Goal: Task Accomplishment & Management: Use online tool/utility

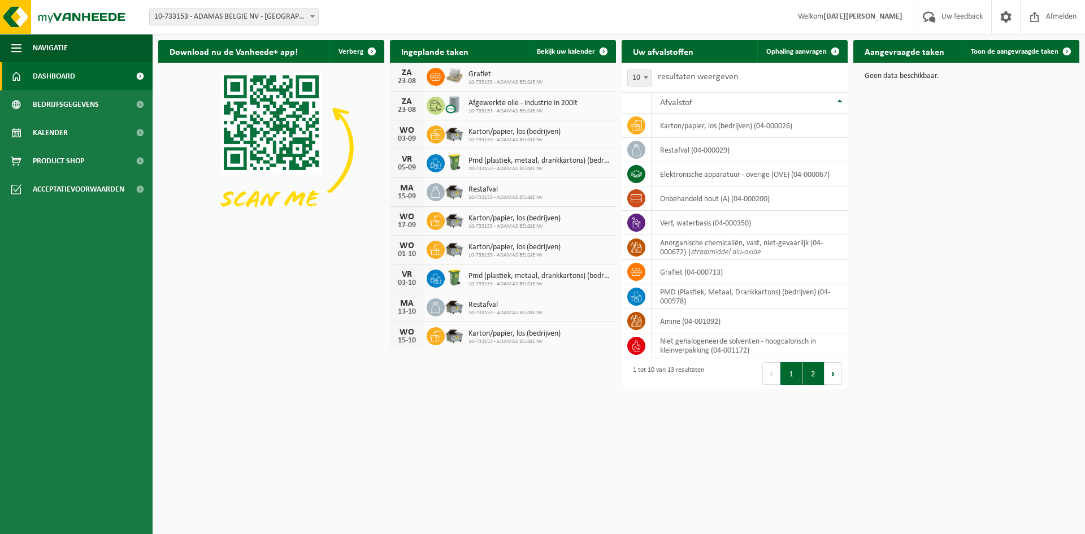
click at [811, 373] on button "2" at bounding box center [813, 373] width 22 height 23
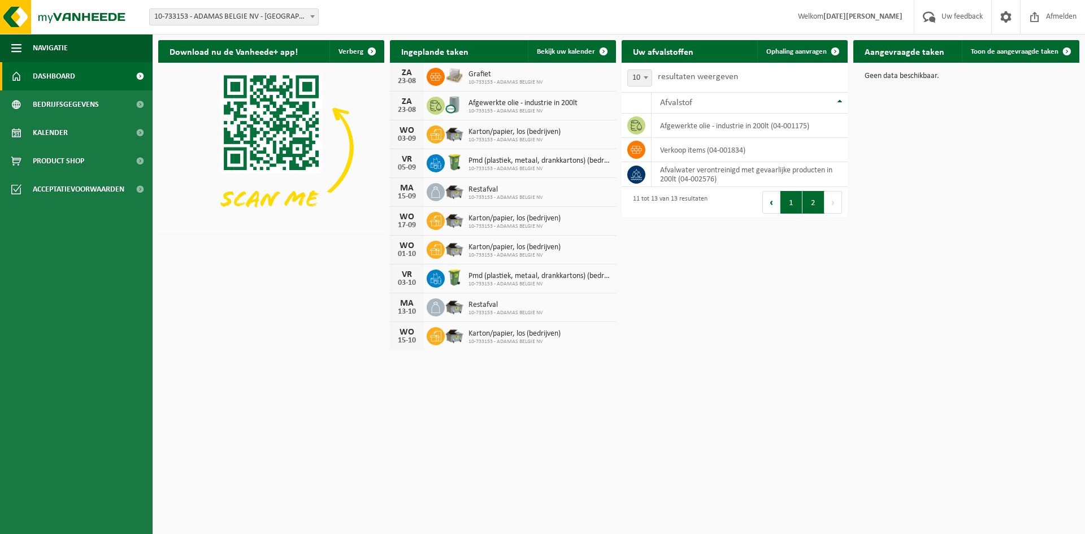
click at [791, 202] on button "1" at bounding box center [791, 202] width 22 height 23
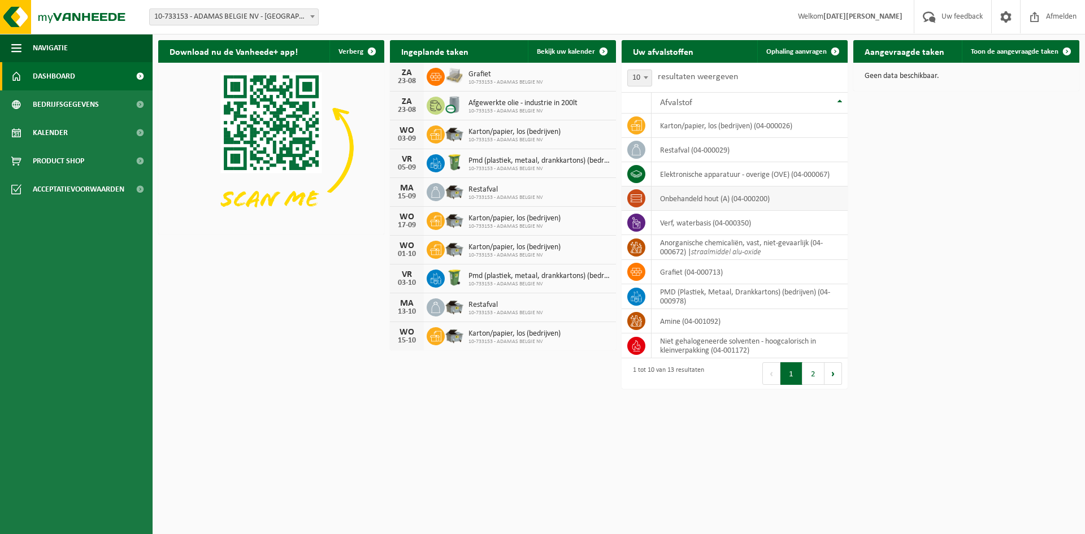
click at [701, 199] on td "onbehandeld hout (A) (04-000200)" at bounding box center [749, 198] width 196 height 24
click at [643, 199] on span at bounding box center [636, 198] width 18 height 18
click at [812, 51] on span "Ophaling aanvragen" at bounding box center [796, 51] width 60 height 7
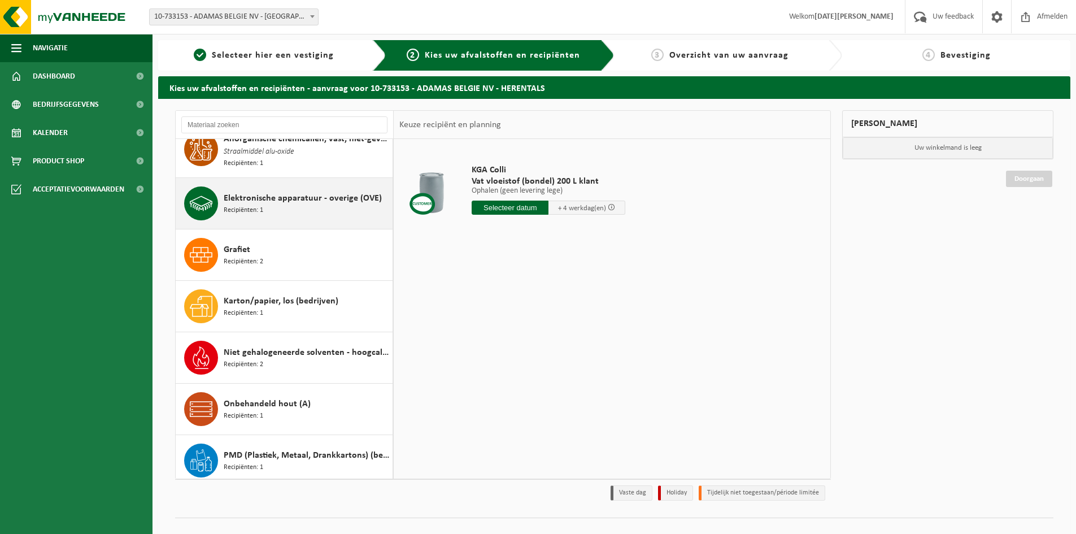
scroll to position [226, 0]
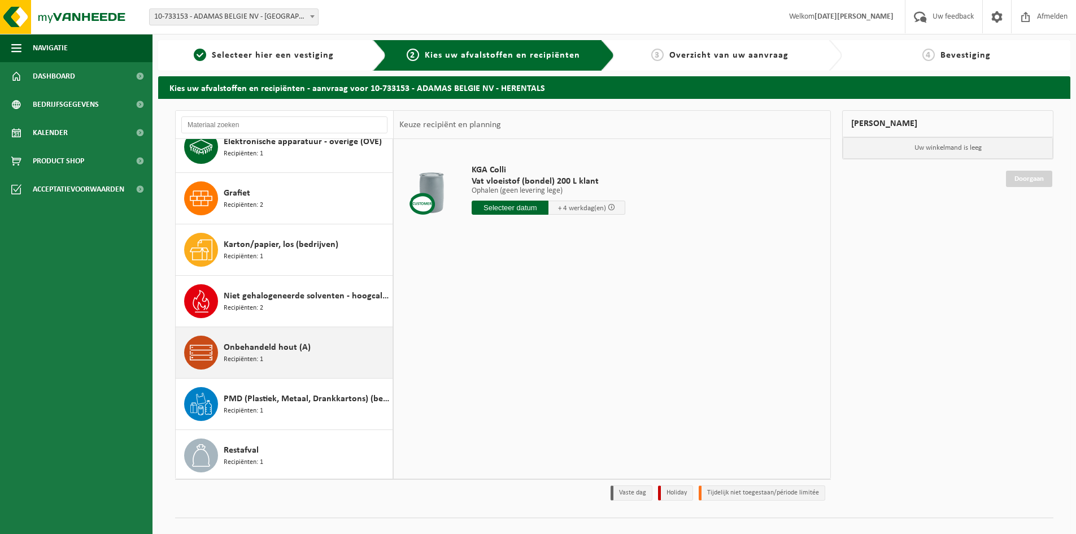
click at [262, 346] on span "Onbehandeld hout (A)" at bounding box center [267, 348] width 87 height 14
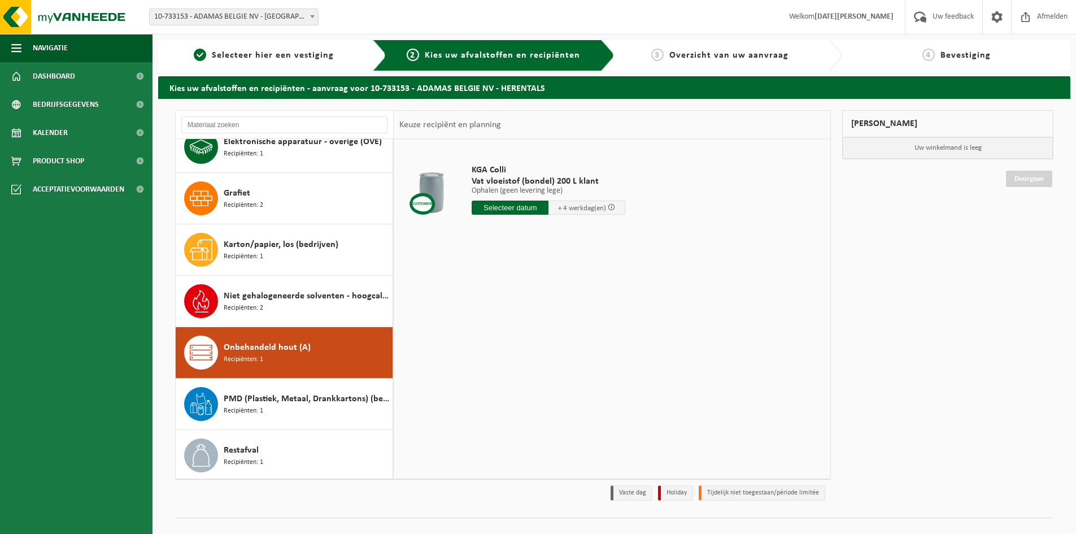
scroll to position [278, 0]
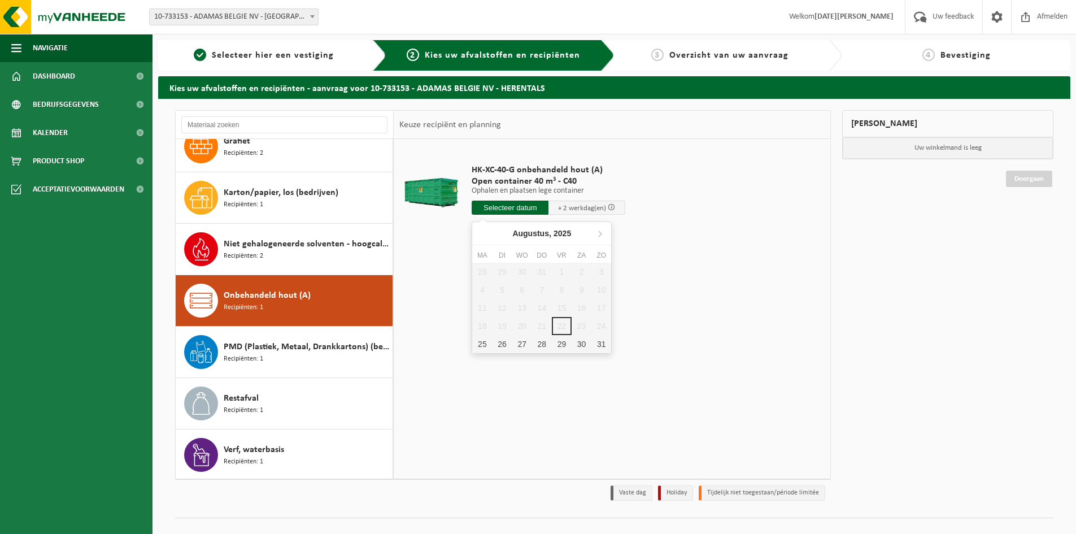
click at [512, 203] on input "text" at bounding box center [510, 208] width 77 height 14
click at [502, 345] on div "26" at bounding box center [502, 344] width 20 height 18
type input "Van 2025-08-26"
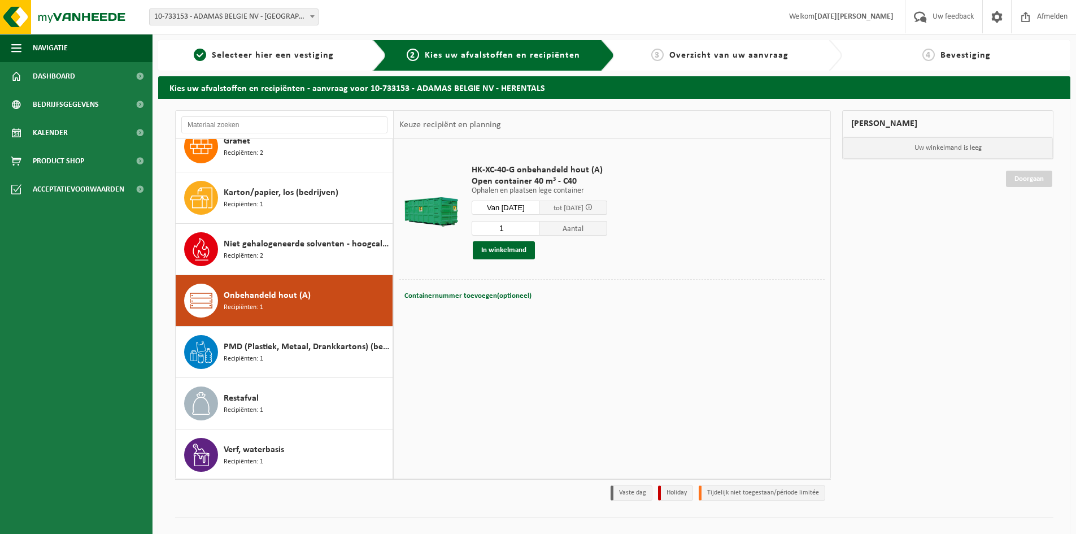
click at [584, 207] on span "tot 28/08/2025" at bounding box center [569, 207] width 30 height 7
click at [525, 208] on input "Van 2025-08-26" at bounding box center [506, 208] width 68 height 14
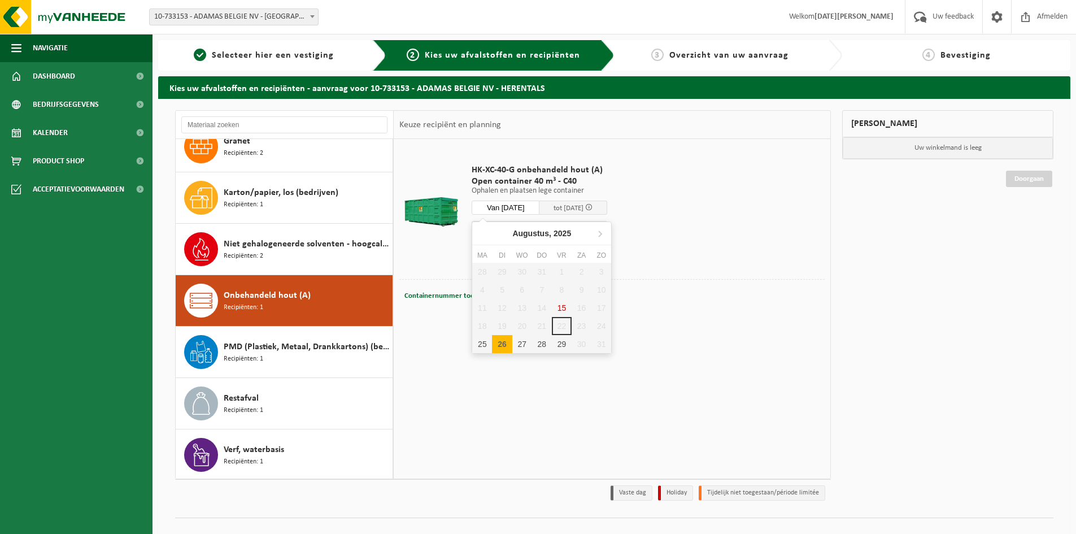
click at [680, 241] on td "HK-XC-40-G onbehandeld hout (A) Open container 40 m³ - C40 Ophalen en plaatsen …" at bounding box center [644, 212] width 362 height 134
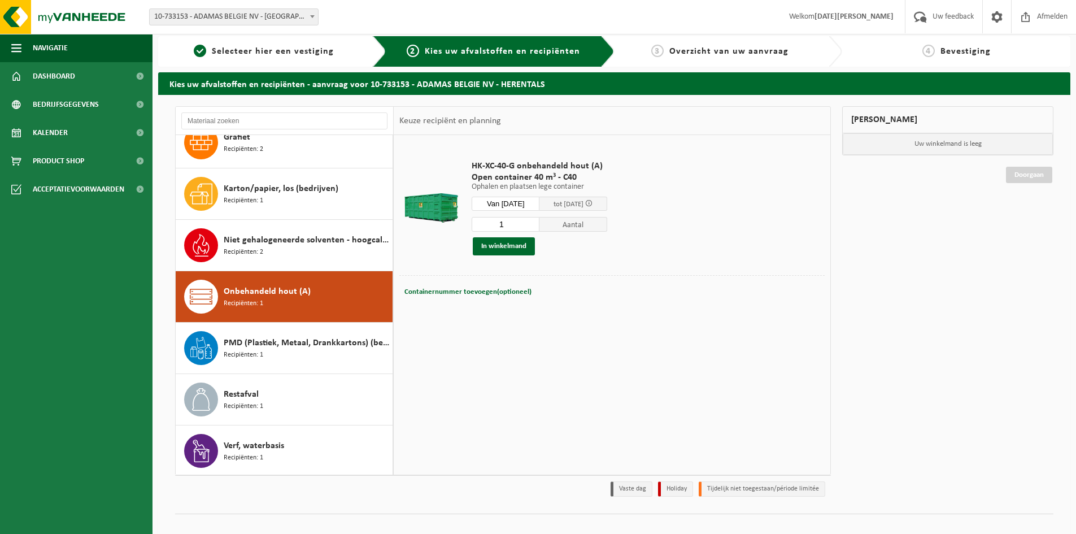
scroll to position [0, 0]
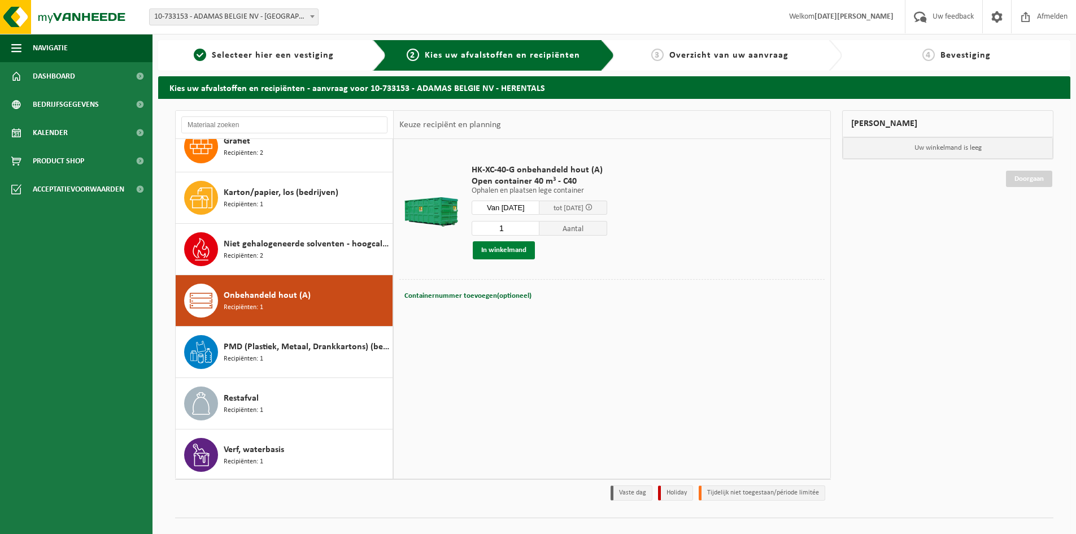
click at [498, 249] on button "In winkelmand" at bounding box center [504, 250] width 62 height 18
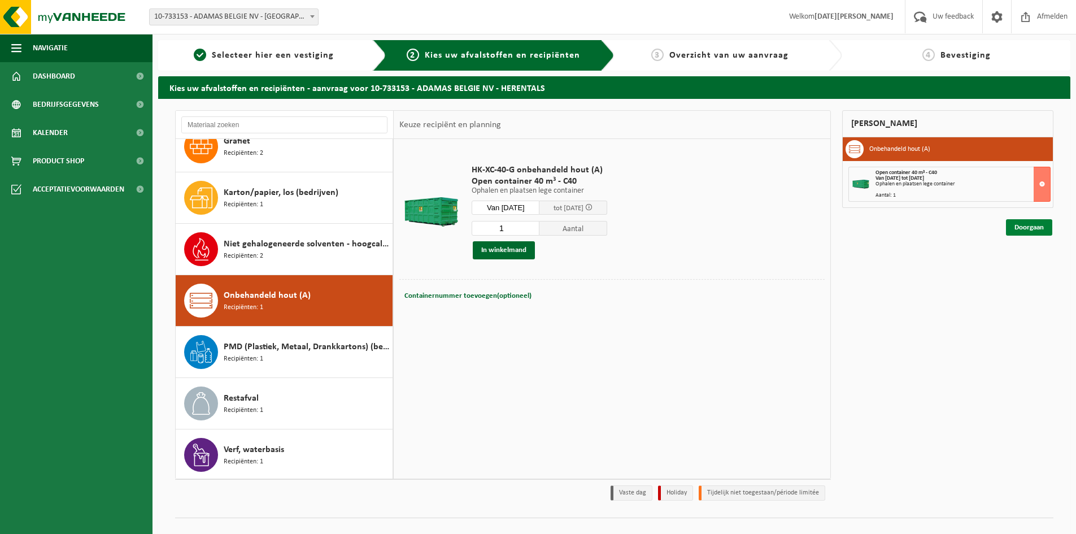
click at [1026, 224] on link "Doorgaan" at bounding box center [1029, 227] width 46 height 16
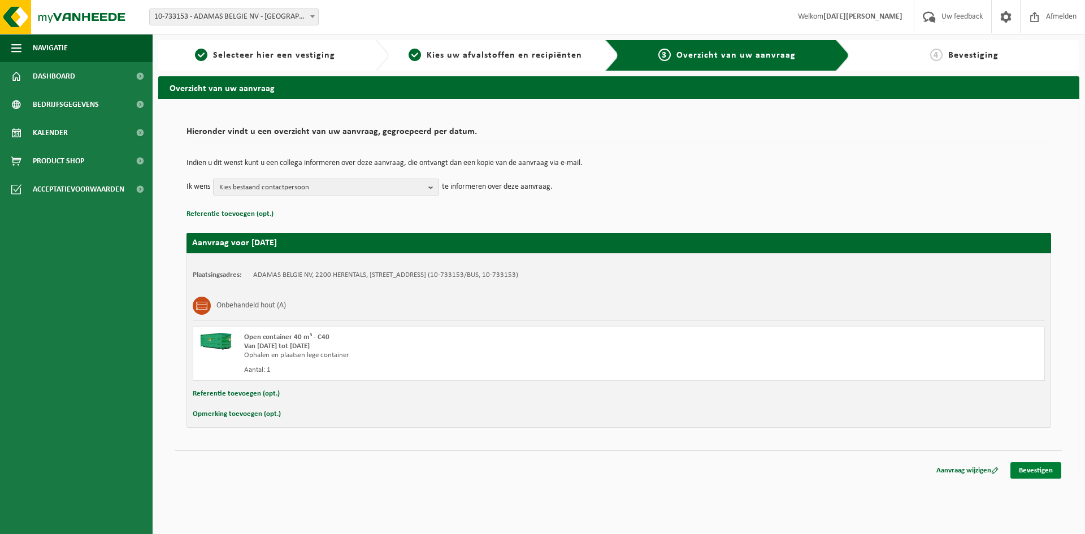
click at [1037, 467] on link "Bevestigen" at bounding box center [1035, 470] width 51 height 16
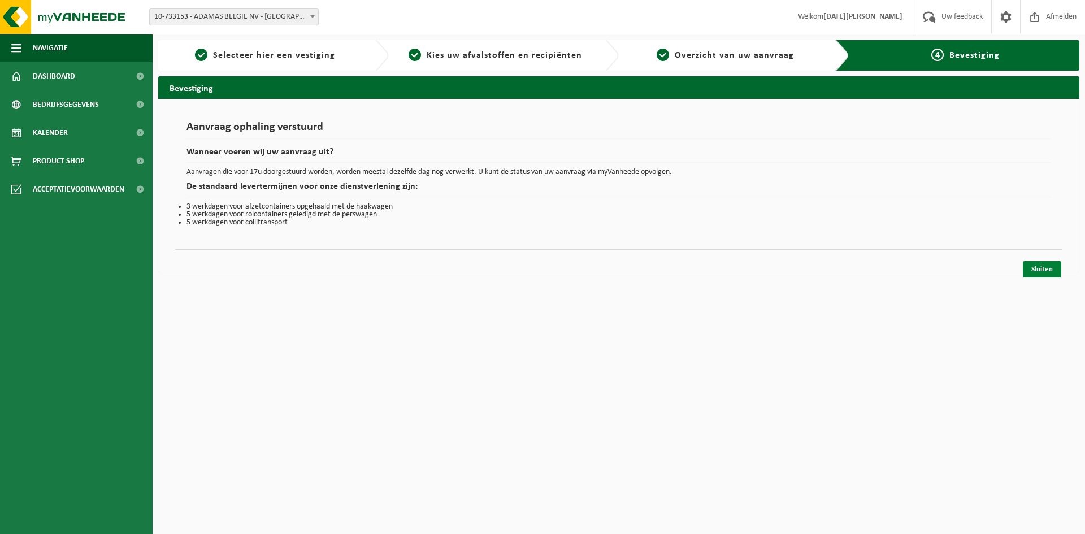
click at [1037, 265] on link "Sluiten" at bounding box center [1041, 269] width 38 height 16
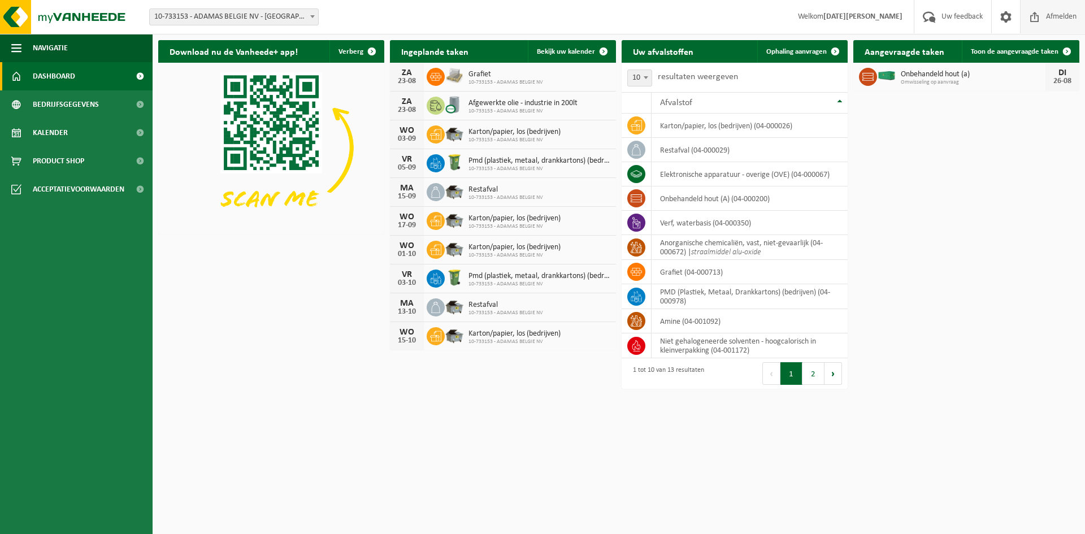
click at [1061, 14] on span "Afmelden" at bounding box center [1061, 16] width 36 height 33
